Goal: Transaction & Acquisition: Subscribe to service/newsletter

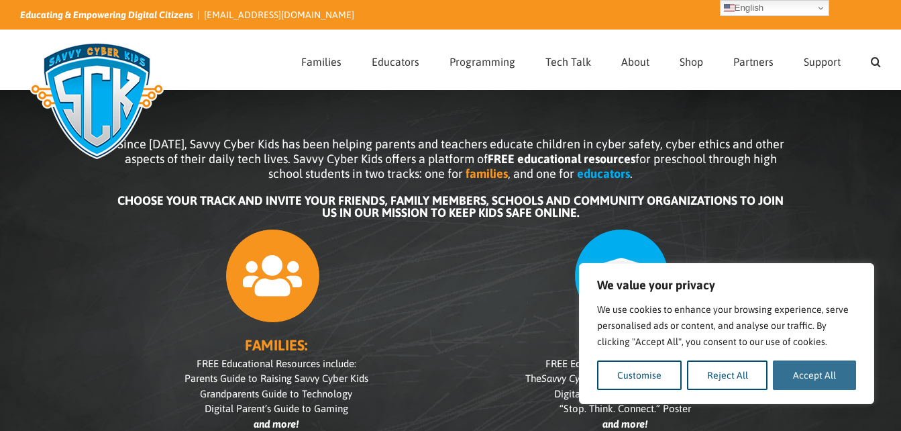
click at [791, 374] on button "Accept All" at bounding box center [814, 375] width 83 height 30
checkbox input "true"
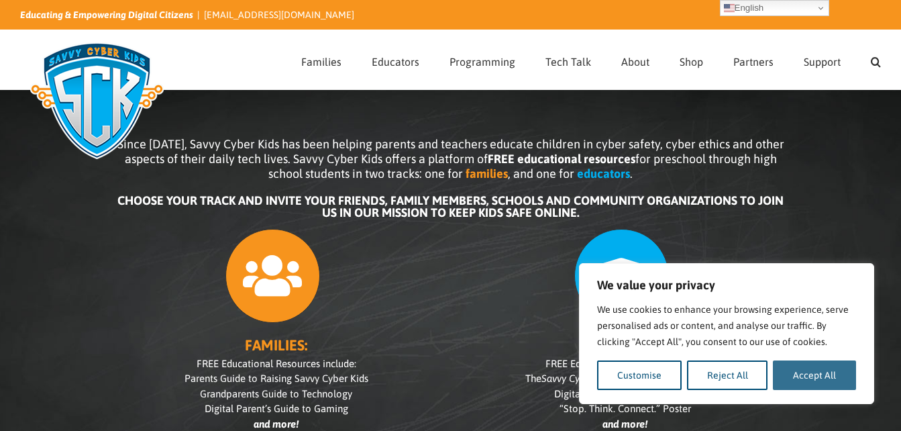
checkbox input "true"
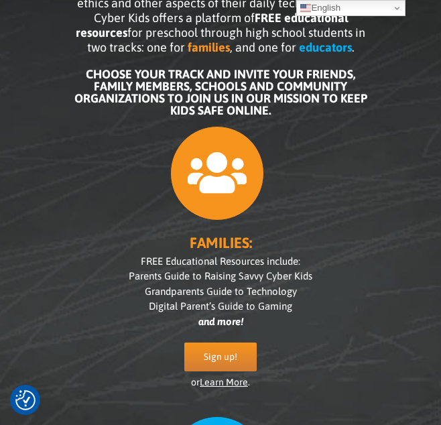
scroll to position [182, 0]
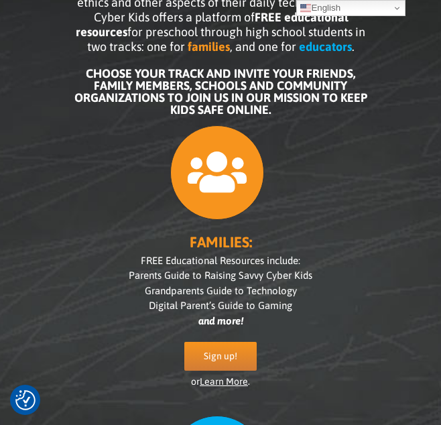
click at [236, 205] on icon at bounding box center [217, 172] width 95 height 95
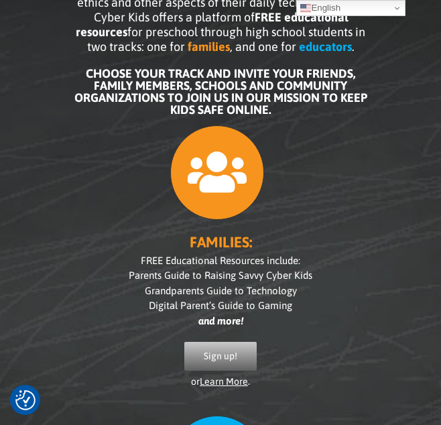
click at [233, 357] on span "Sign up!" at bounding box center [221, 356] width 34 height 11
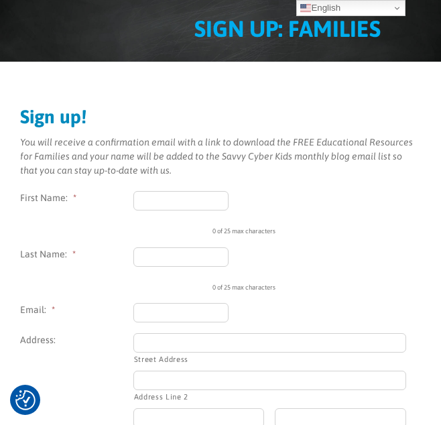
scroll to position [130, 0]
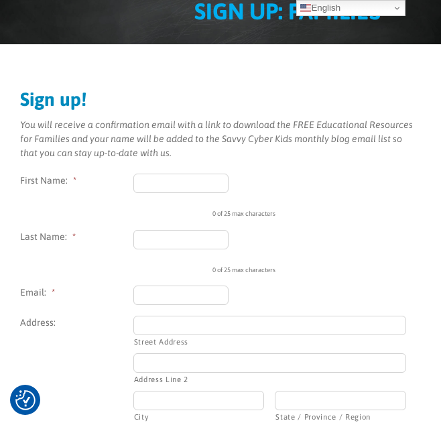
click at [200, 184] on input "First Name: *" at bounding box center [181, 183] width 96 height 19
type input "[PERSON_NAME]"
type input "Cadalzo"
type input "mary.cadalzo@jmc.edu.ph"
select select "Philippines"
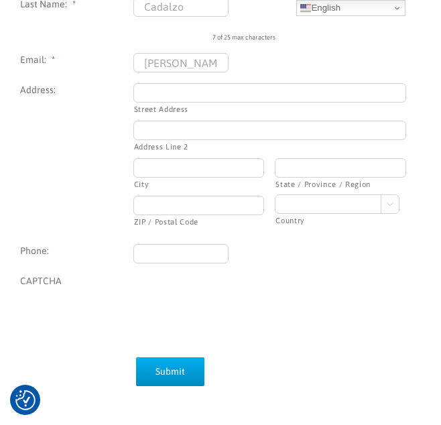
scroll to position [370, 0]
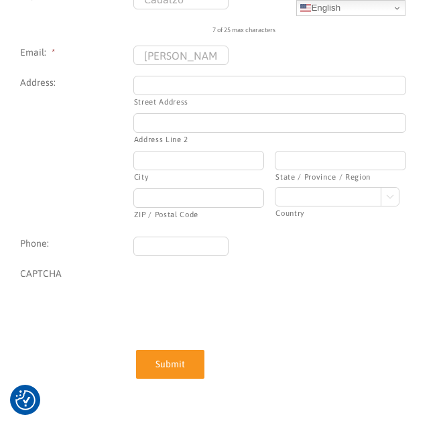
click at [170, 367] on input "Submit" at bounding box center [170, 364] width 68 height 29
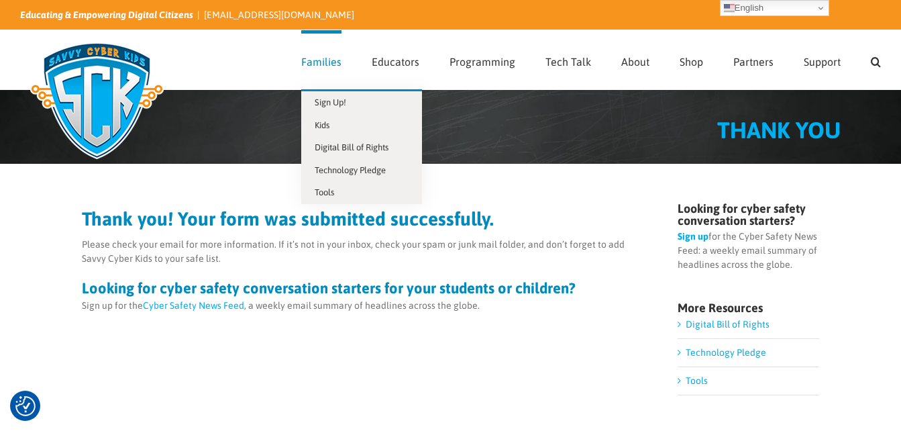
click at [335, 60] on span "Families" at bounding box center [321, 61] width 40 height 11
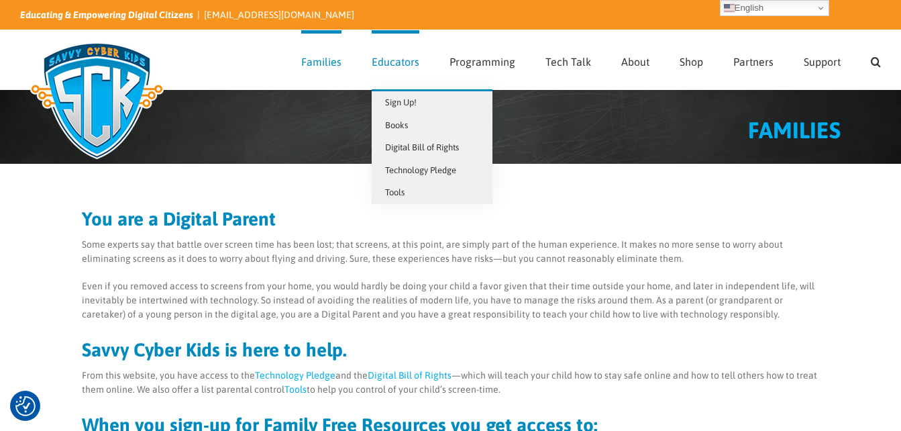
click at [395, 62] on span "Educators" at bounding box center [396, 61] width 48 height 11
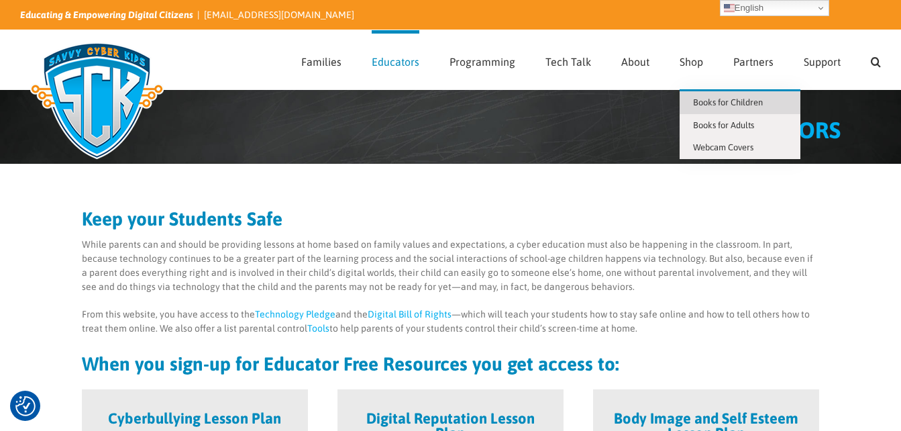
click at [741, 108] on link "Books for Children" at bounding box center [739, 102] width 121 height 23
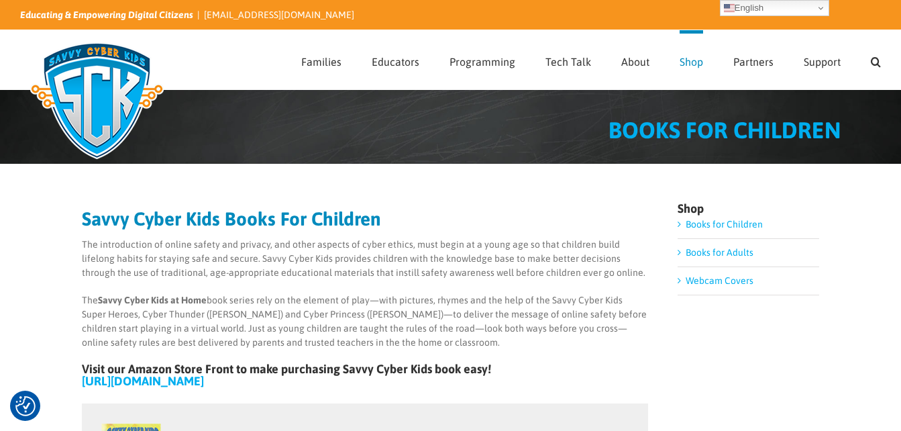
click at [653, 26] on div "Educating & Empowering Digital Citizens | [EMAIL_ADDRESS][DOMAIN_NAME]" at bounding box center [450, 15] width 861 height 30
click at [696, 136] on span "BOOKS FOR CHILDREN" at bounding box center [724, 130] width 232 height 26
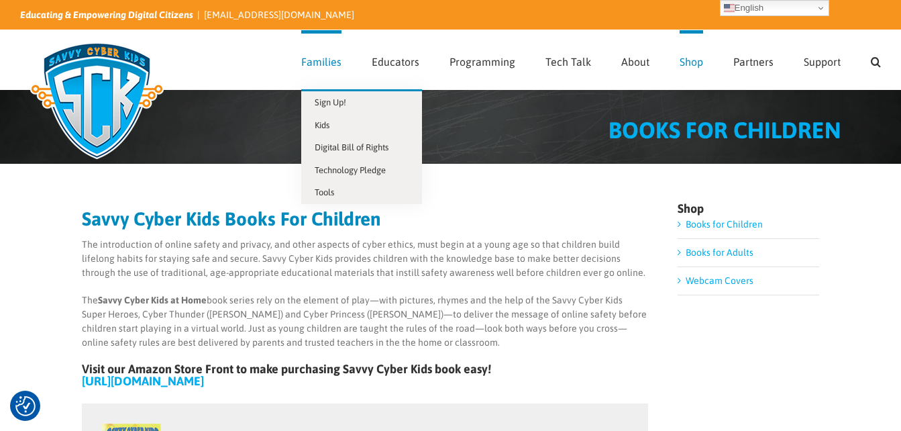
click at [326, 72] on link "Families" at bounding box center [321, 59] width 40 height 59
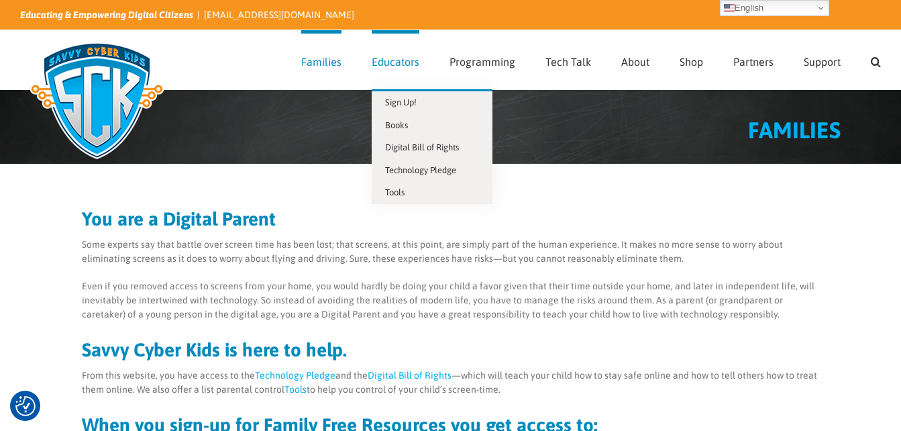
click at [390, 58] on span "Educators" at bounding box center [396, 61] width 48 height 11
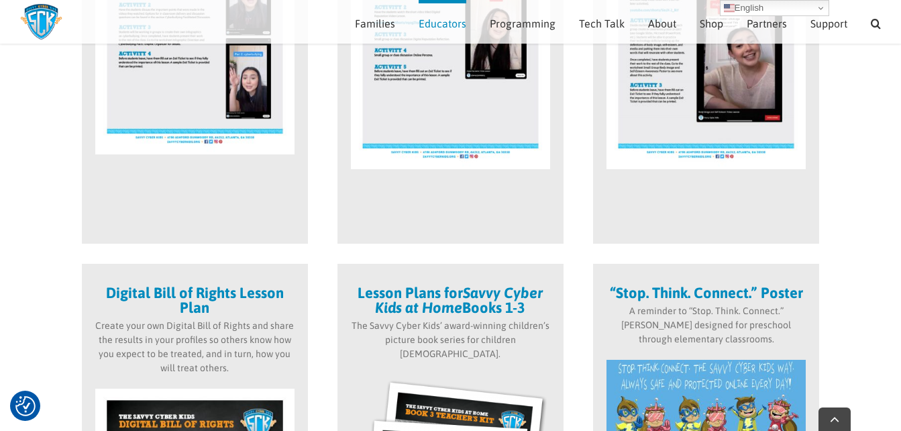
scroll to position [545, 0]
